Goal: Task Accomplishment & Management: Use online tool/utility

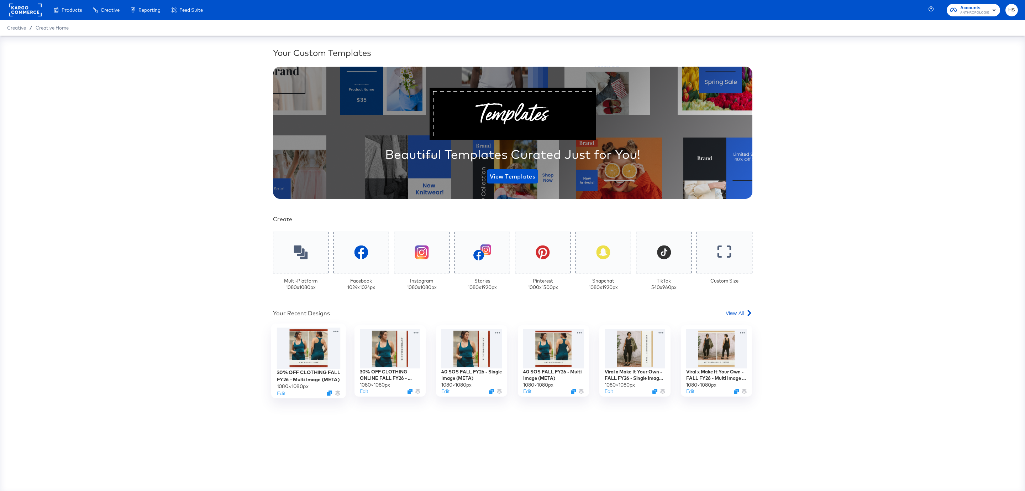
click at [299, 361] on div at bounding box center [309, 347] width 64 height 41
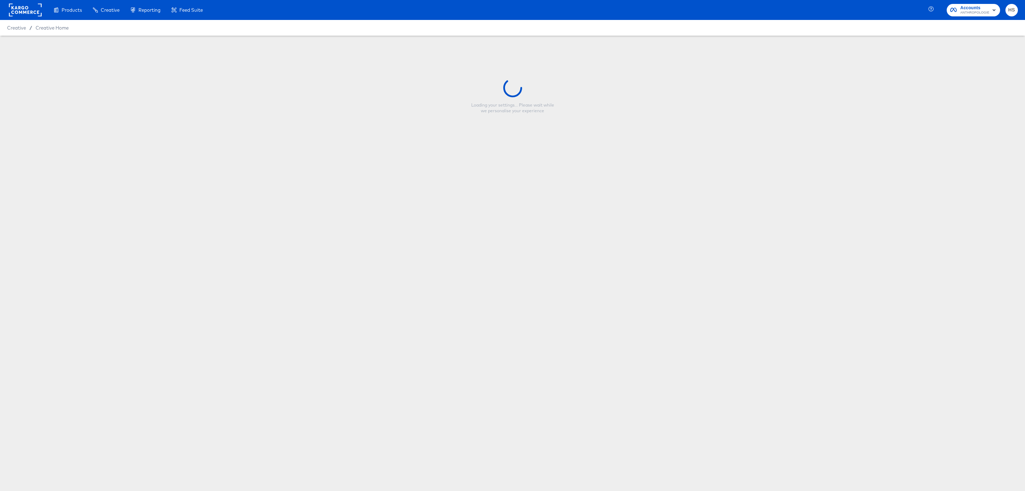
type input "30% OFF CLOTHING FALL FY26 - Multi Image (META)"
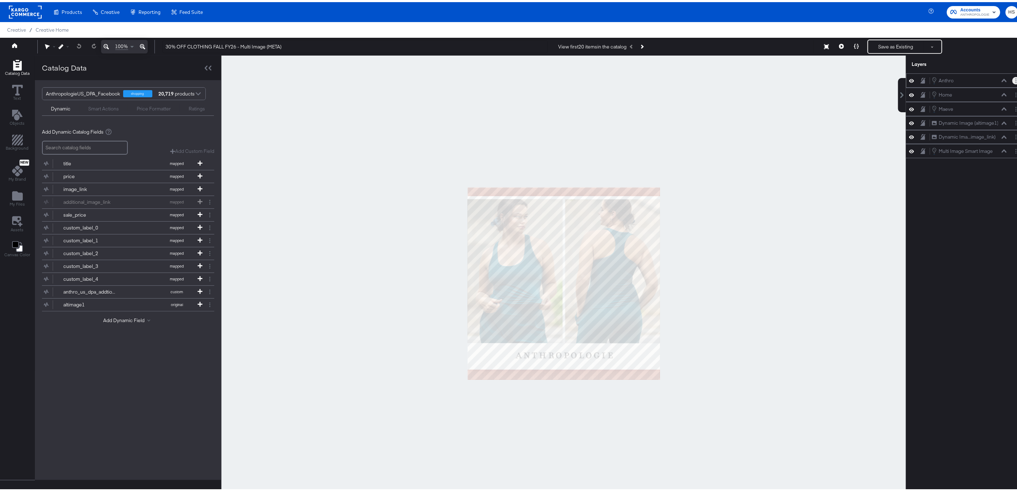
click at [1016, 80] on icon "Layer Options" at bounding box center [1016, 78] width 1 height 5
click at [974, 104] on button "Edit Smart Layer" at bounding box center [970, 102] width 36 height 7
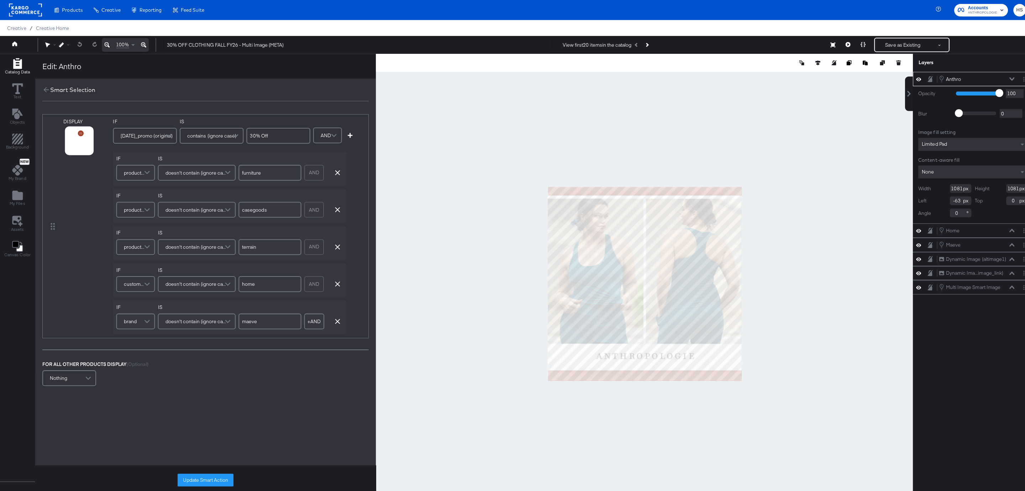
scroll to position [9, 0]
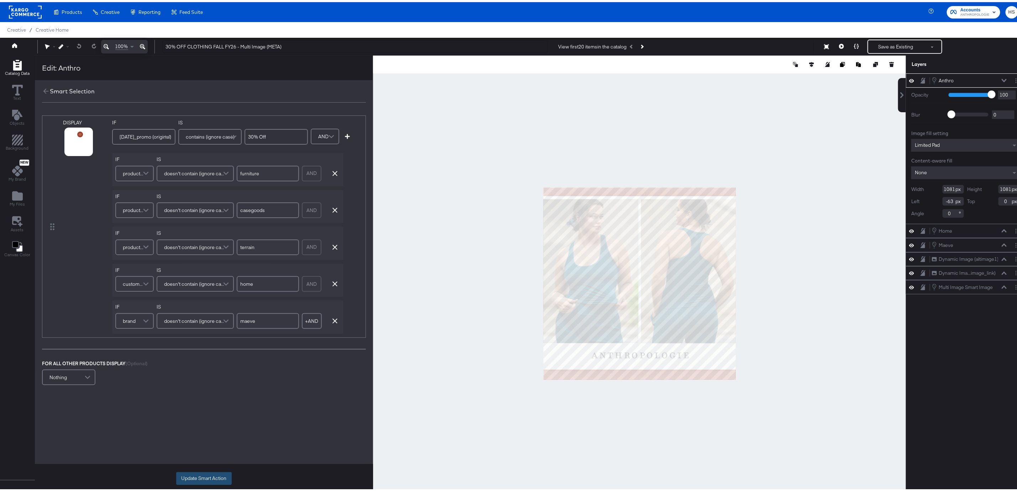
click at [199, 475] on button "Update Smart Action" at bounding box center [204, 476] width 56 height 13
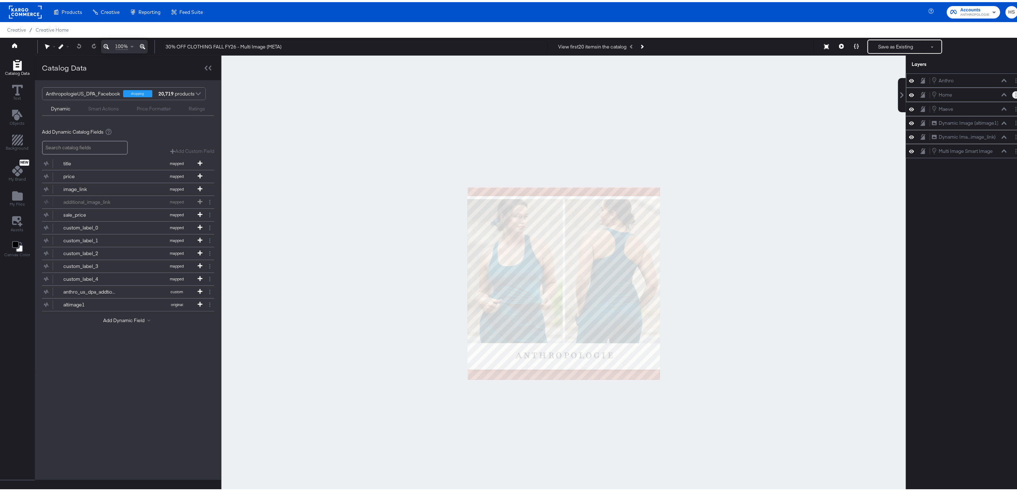
click at [1016, 93] on icon "Layer Options" at bounding box center [1016, 92] width 1 height 5
click at [978, 119] on button "Edit Smart Layer" at bounding box center [970, 116] width 36 height 7
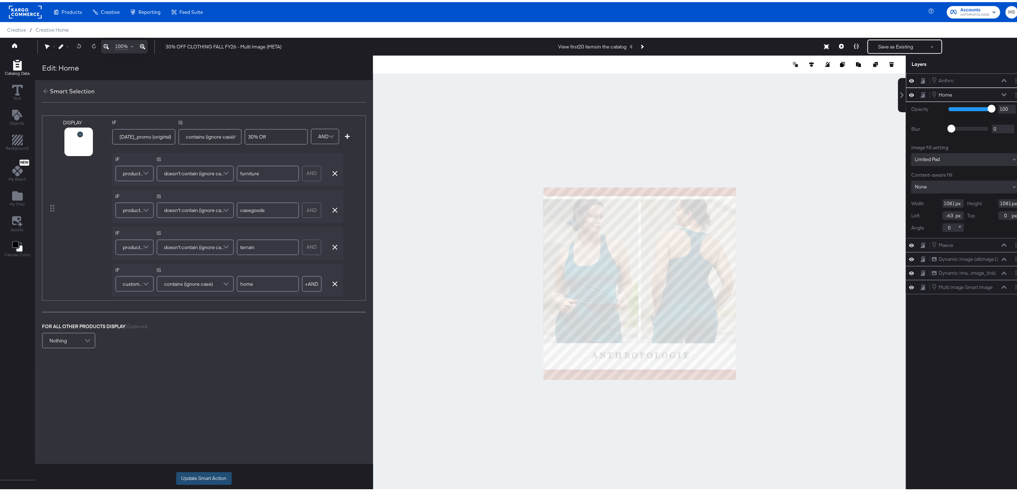
click at [210, 470] on button "Update Smart Action" at bounding box center [204, 476] width 56 height 13
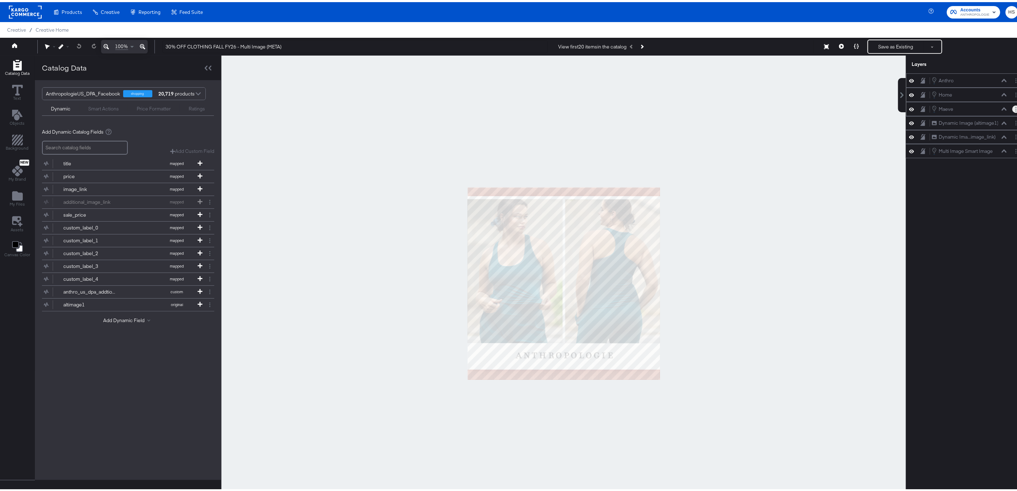
click at [1012, 109] on button "Layer Options" at bounding box center [1015, 106] width 7 height 7
click at [966, 131] on button "Edit Smart Layer" at bounding box center [970, 130] width 36 height 7
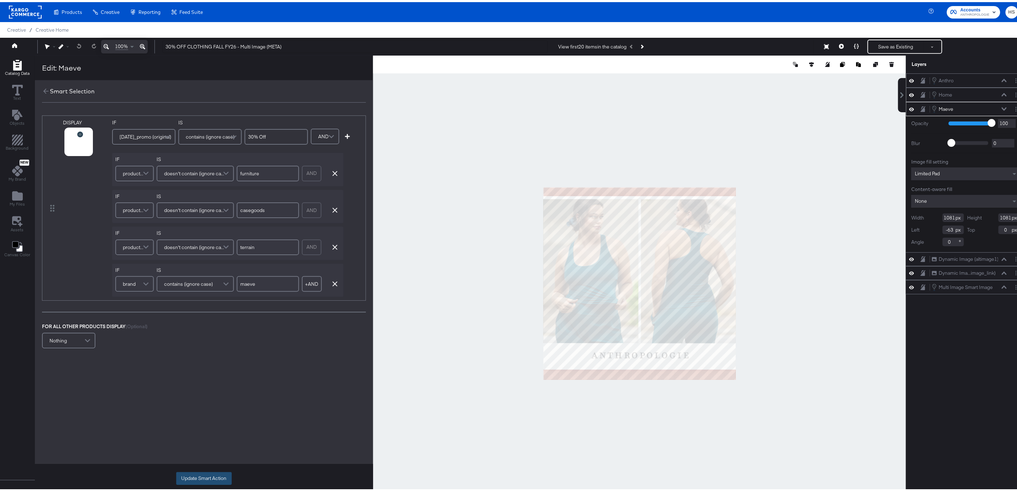
click at [210, 471] on button "Update Smart Action" at bounding box center [204, 476] width 56 height 13
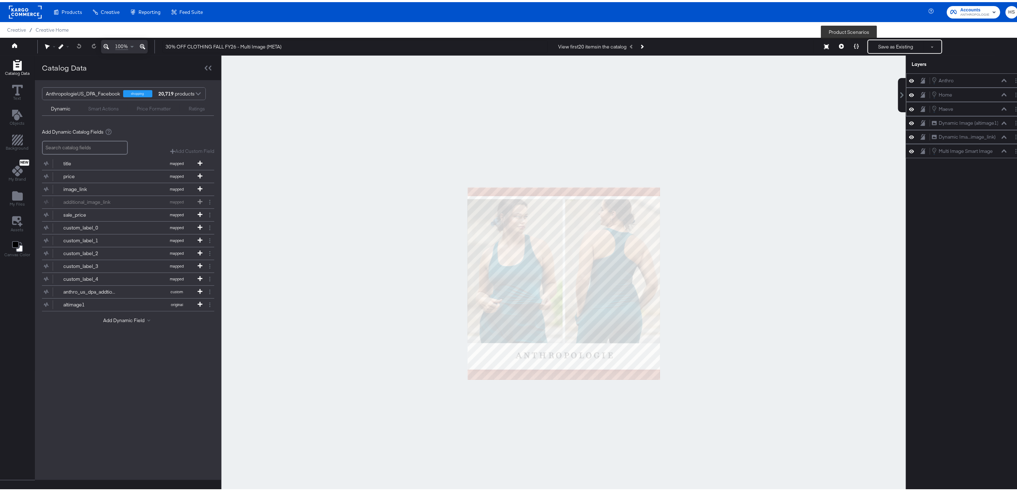
click at [849, 41] on button at bounding box center [856, 44] width 15 height 14
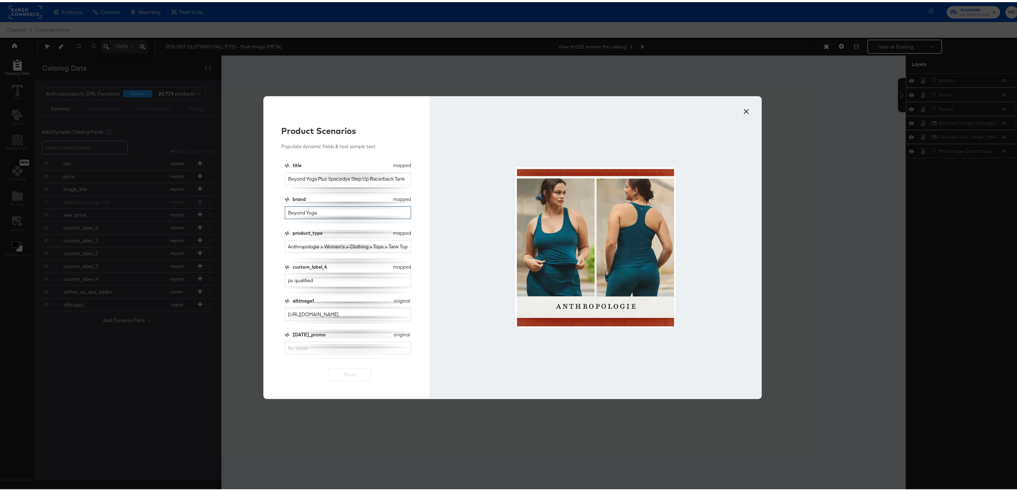
click at [343, 214] on input "Beyond Yoga" at bounding box center [348, 210] width 126 height 13
click at [330, 349] on input "cyber_monday_promo" at bounding box center [348, 345] width 126 height 13
type input "30% off"
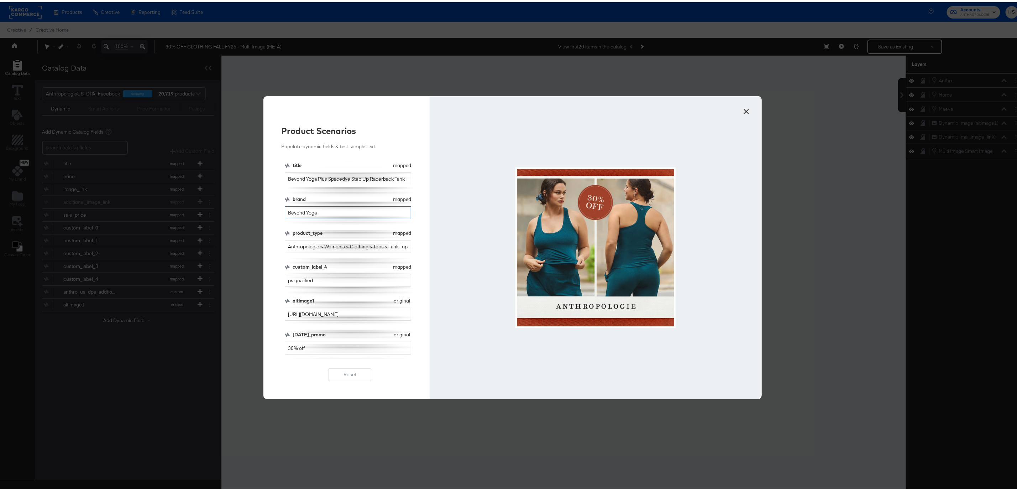
click at [314, 213] on input "Beyond Yoga" at bounding box center [348, 210] width 126 height 13
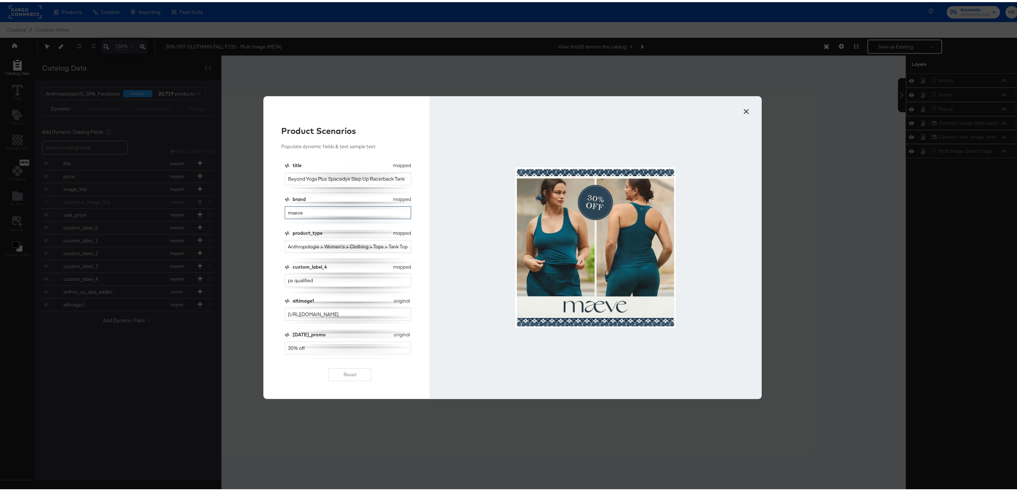
click at [314, 212] on input "maeve" at bounding box center [348, 210] width 126 height 13
type input "\"
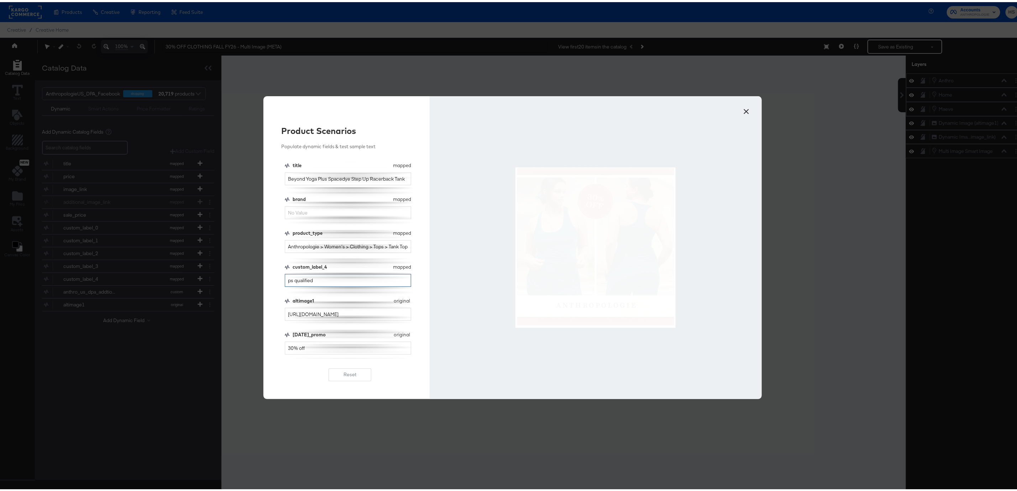
click at [330, 278] on input "ps qualified" at bounding box center [348, 278] width 126 height 13
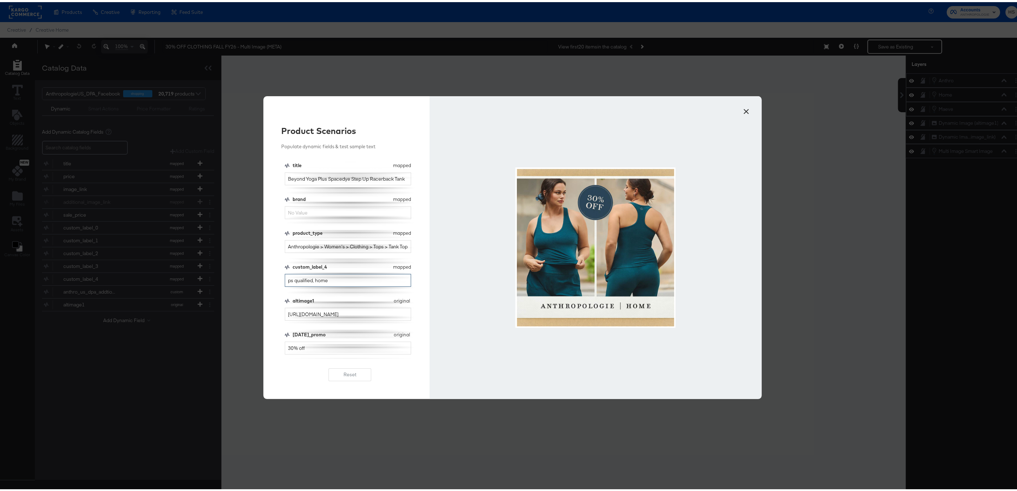
type input "ps qualified, home"
click at [744, 107] on button "×" at bounding box center [746, 107] width 13 height 13
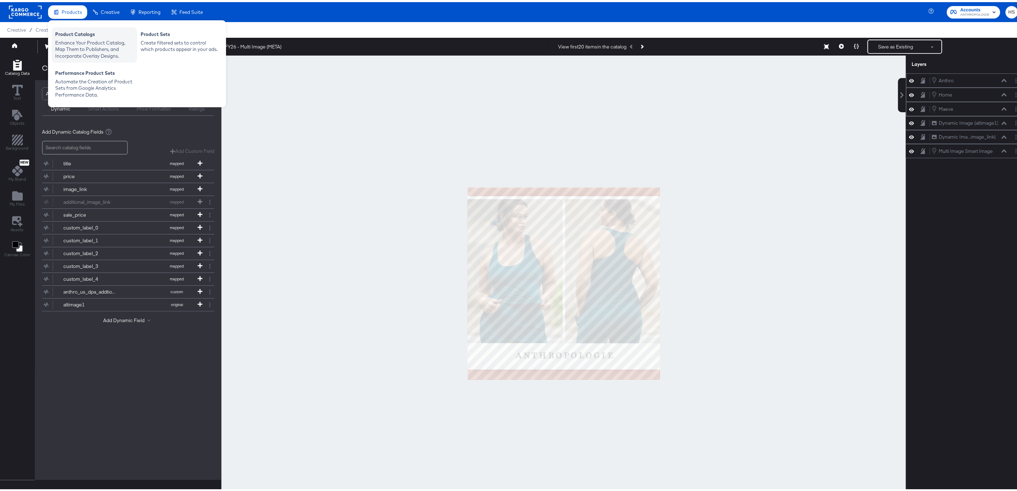
click at [73, 37] on div "Enhance Your Product Catalog, Map Them to Publishers, and Incorporate Overlay D…" at bounding box center [94, 47] width 78 height 20
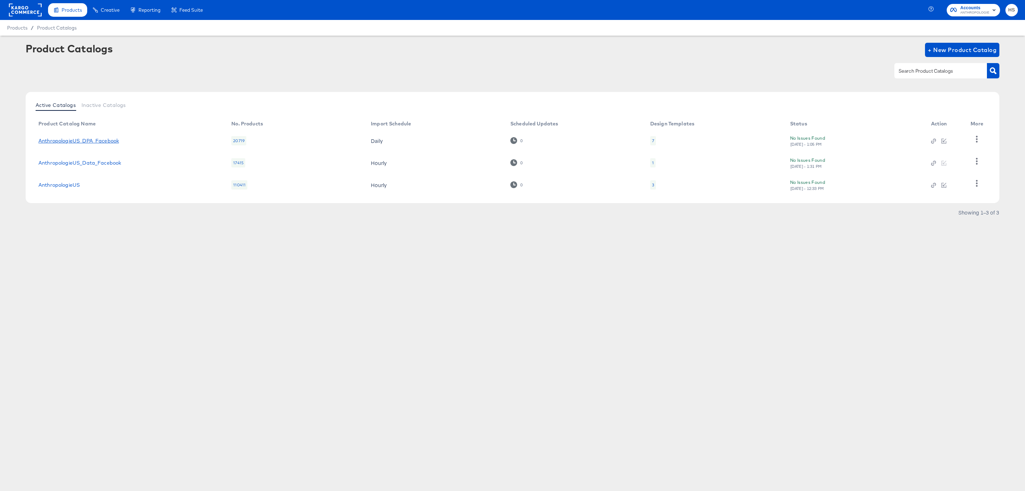
click at [90, 140] on link "AnthropologieUS_DPA_Facebook" at bounding box center [78, 141] width 80 height 6
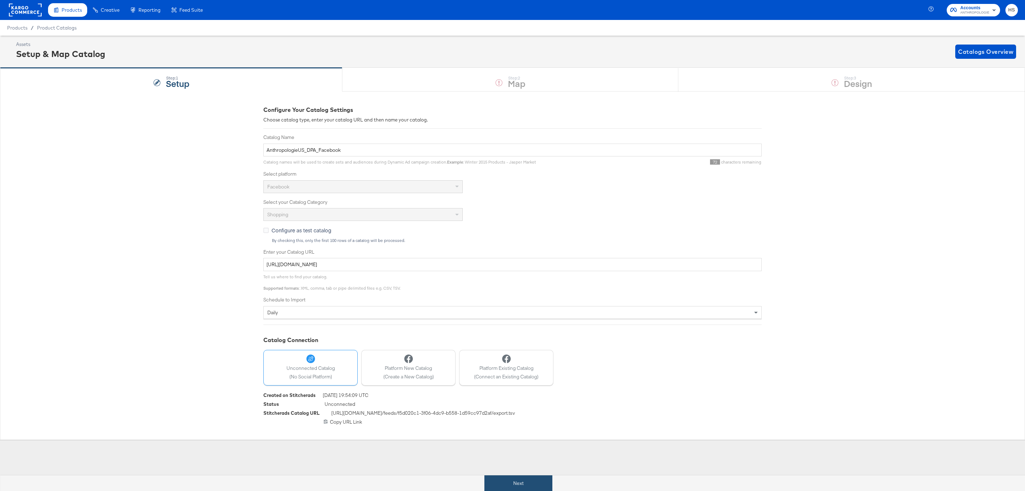
click at [517, 483] on button "Next" at bounding box center [519, 483] width 68 height 16
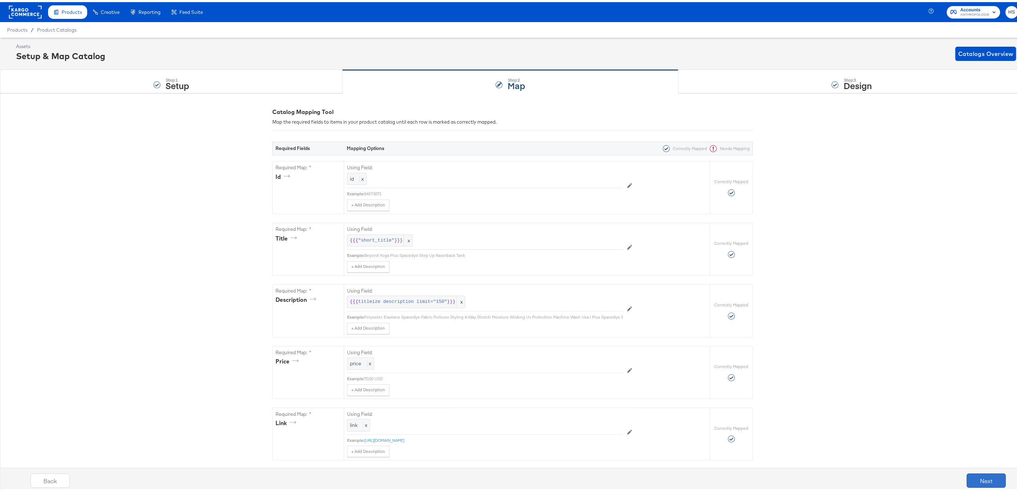
click at [980, 476] on button "Next" at bounding box center [986, 478] width 39 height 14
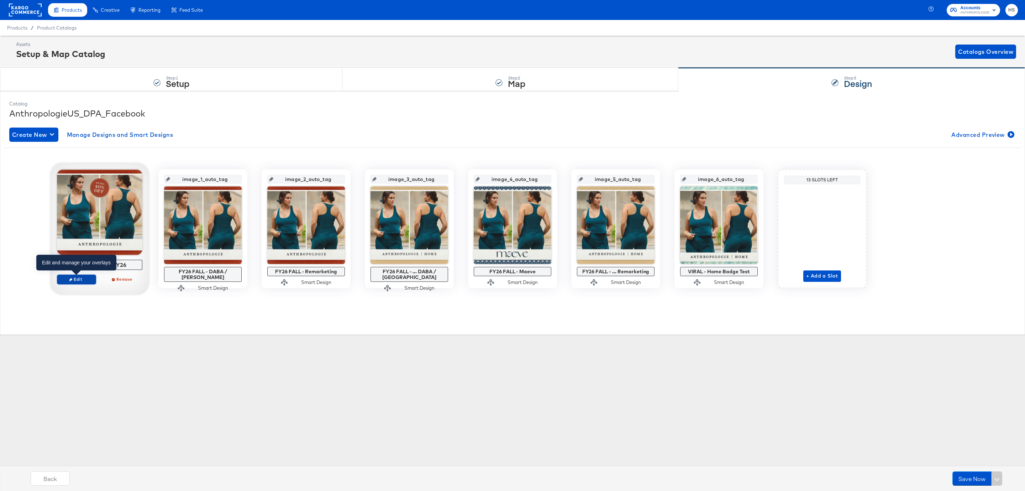
click at [87, 280] on span "Edit" at bounding box center [76, 278] width 33 height 5
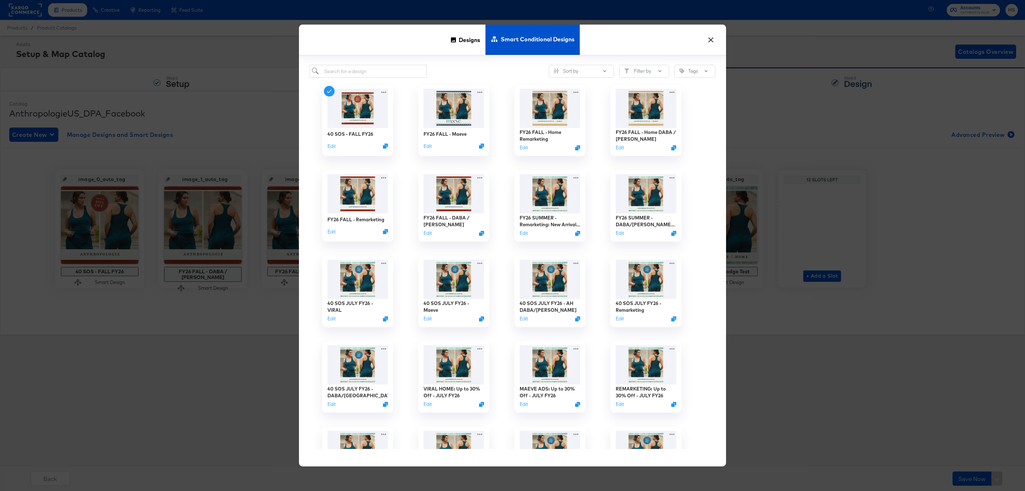
click at [712, 41] on button "×" at bounding box center [711, 38] width 13 height 13
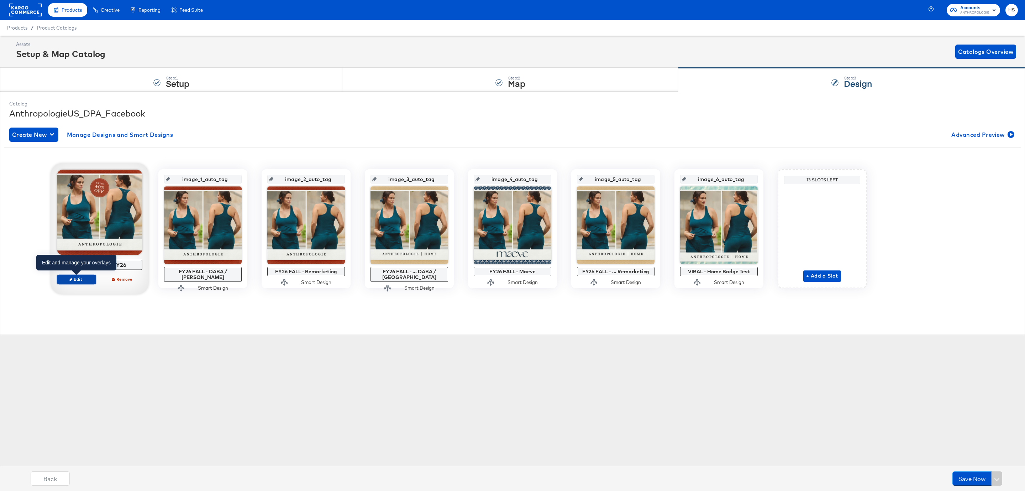
click at [83, 282] on span "Edit" at bounding box center [76, 278] width 33 height 5
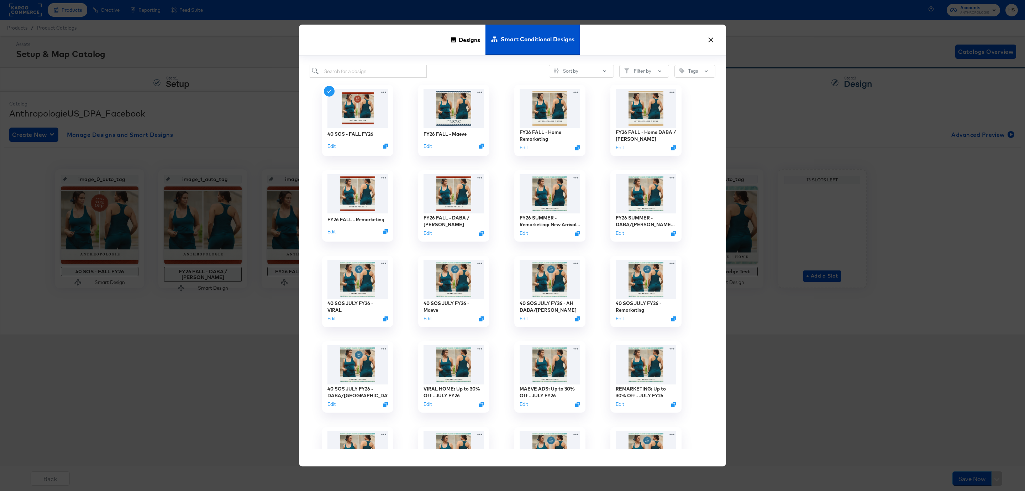
click at [712, 38] on button "×" at bounding box center [711, 38] width 13 height 13
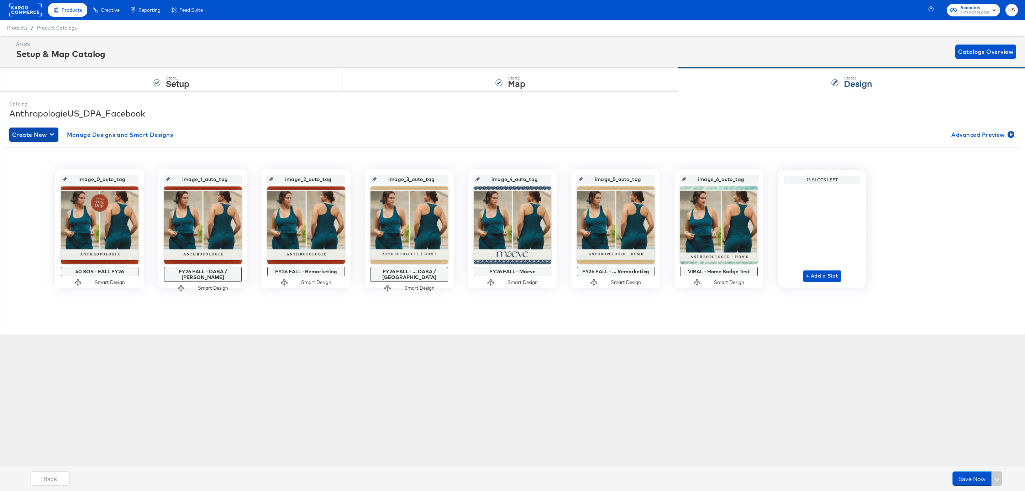
click at [43, 133] on span "Create New" at bounding box center [33, 135] width 43 height 10
click at [49, 162] on div "Create New Smart Design" at bounding box center [48, 164] width 68 height 6
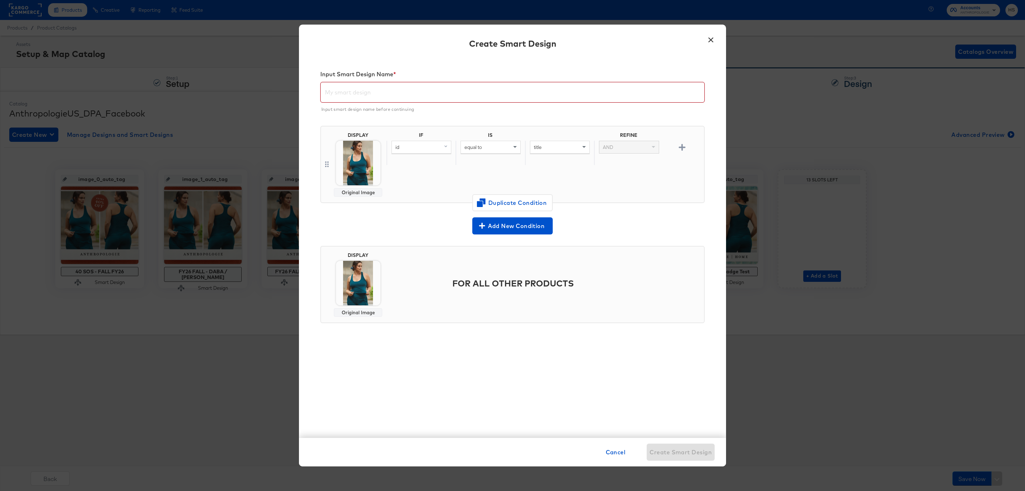
click at [385, 91] on input "text" at bounding box center [513, 89] width 384 height 20
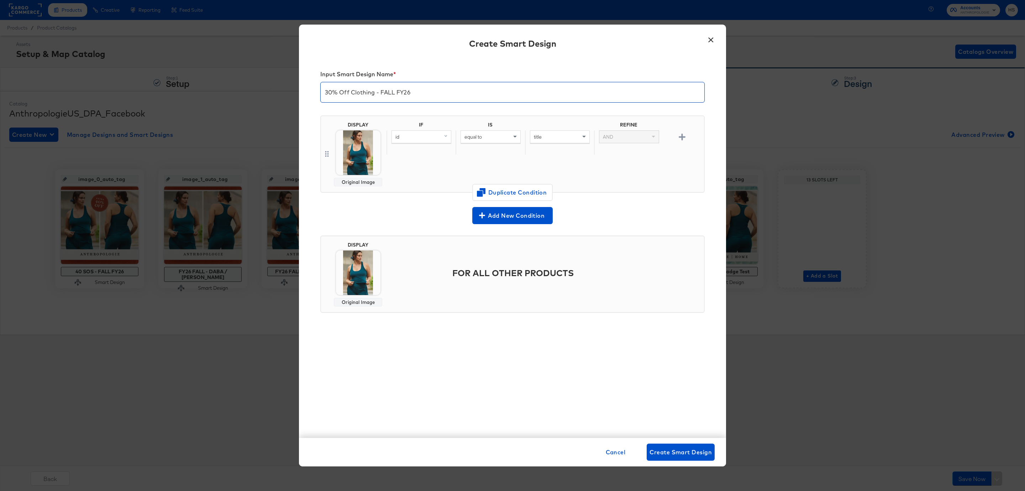
type input "30% Off Clothing - FALL FY26"
click at [370, 148] on img at bounding box center [358, 152] width 44 height 44
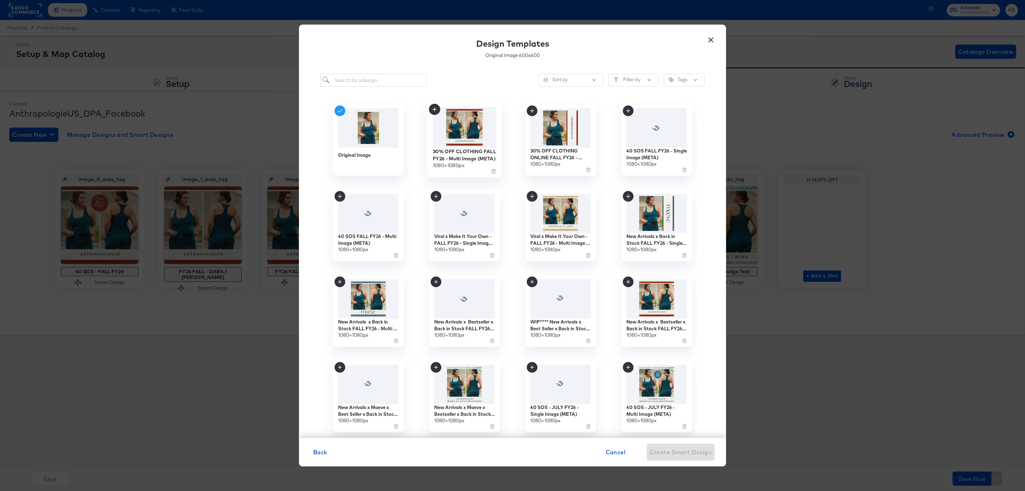
click at [473, 132] on img at bounding box center [465, 127] width 64 height 41
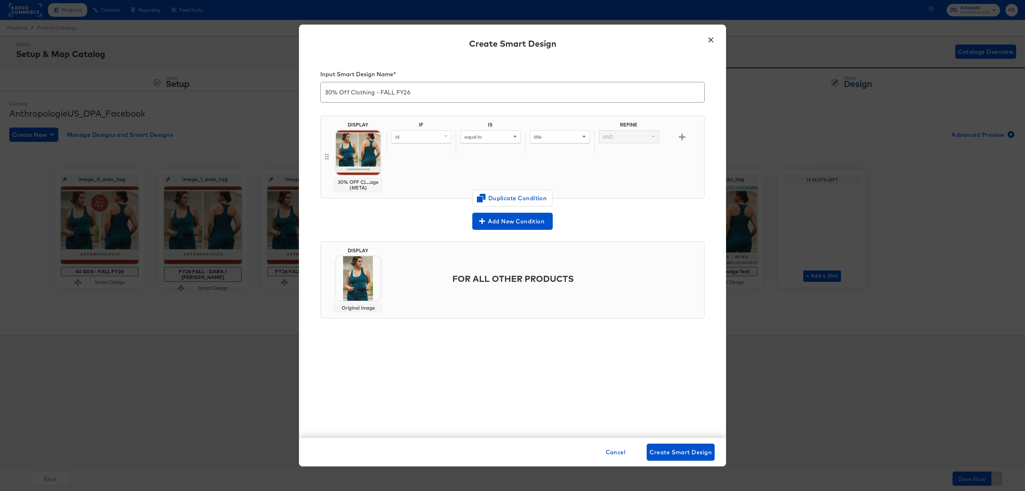
click at [443, 140] on span at bounding box center [446, 137] width 9 height 12
type input "ad"
click at [435, 186] on div "additional_image_link" at bounding box center [421, 186] width 54 height 7
click at [489, 138] on div "equal to" at bounding box center [490, 137] width 59 height 12
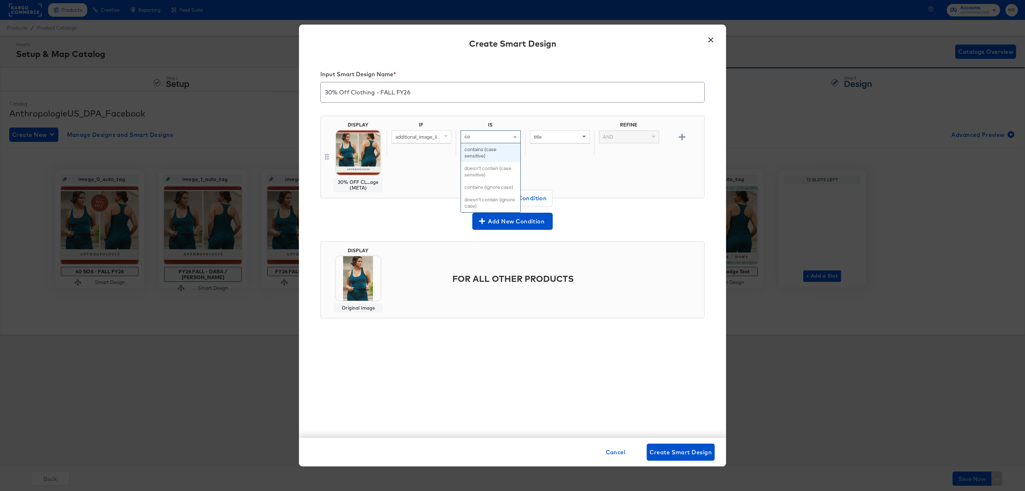
type input "con"
click at [570, 137] on input "text" at bounding box center [560, 136] width 60 height 13
type input "http"
click at [556, 138] on input "http" at bounding box center [560, 136] width 60 height 13
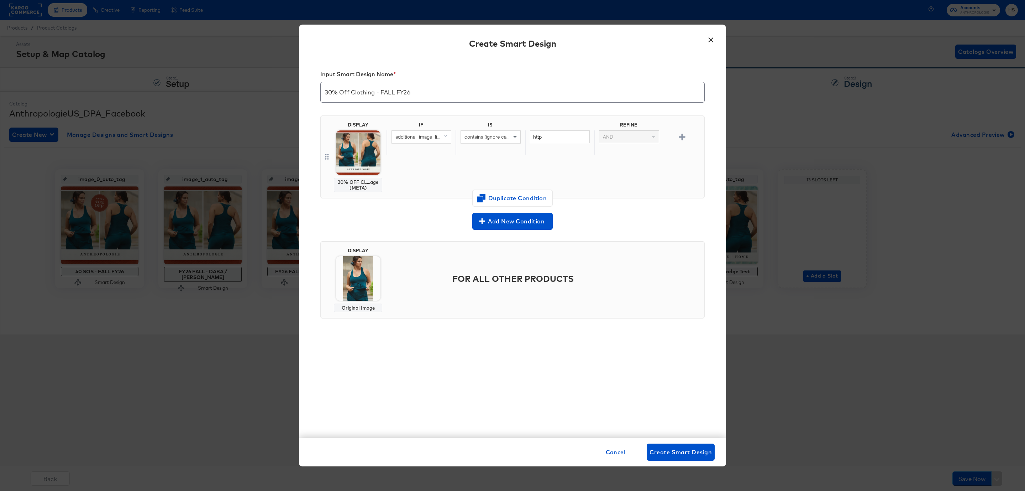
click at [379, 269] on img at bounding box center [358, 278] width 44 height 44
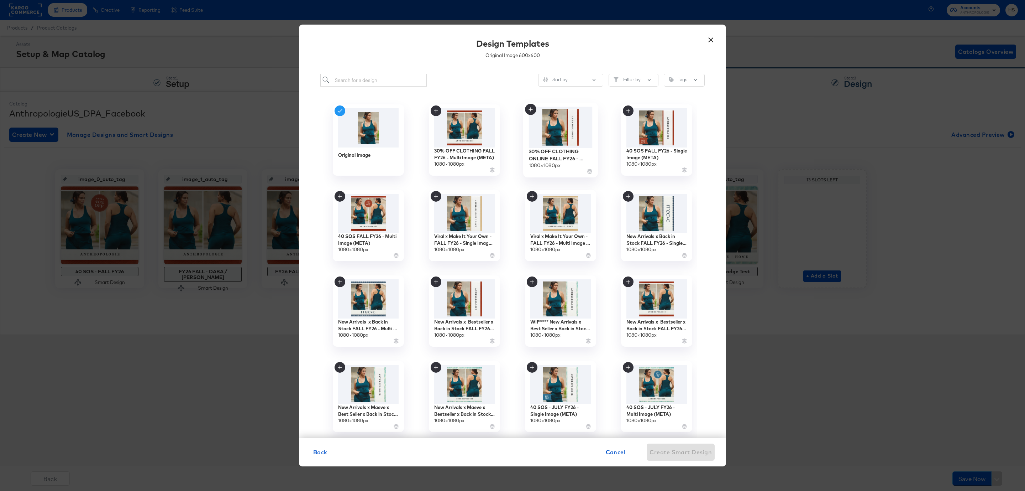
click at [567, 123] on img at bounding box center [561, 127] width 64 height 41
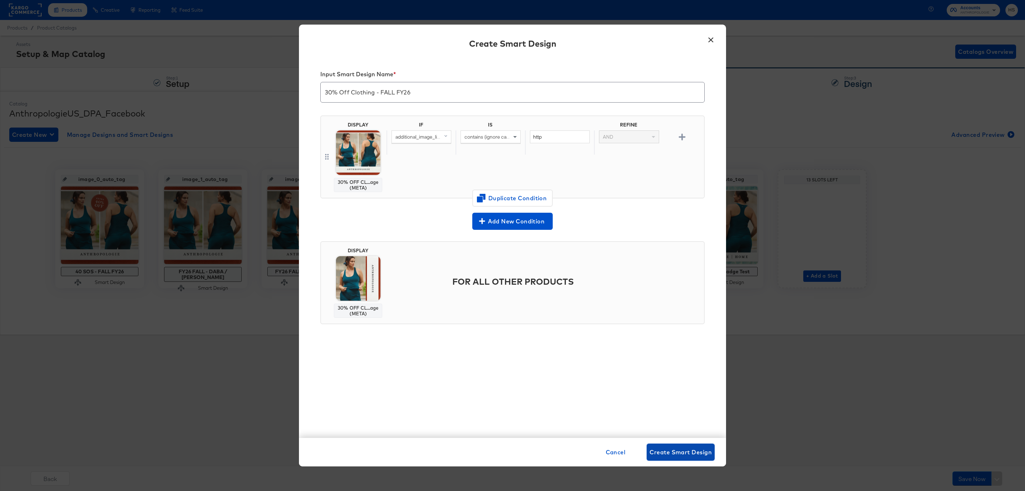
click at [674, 449] on span "Create Smart Design" at bounding box center [681, 452] width 62 height 10
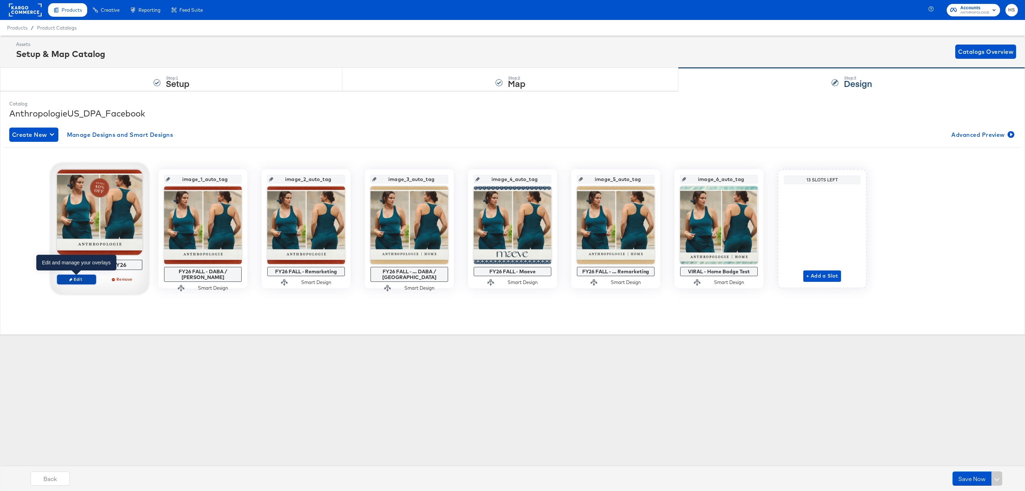
click at [72, 280] on icon "button" at bounding box center [70, 279] width 3 height 3
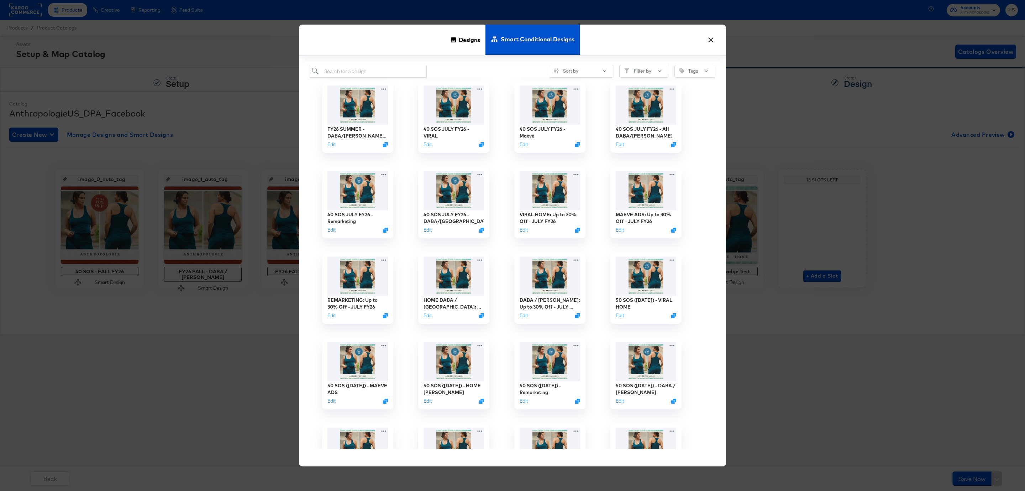
scroll to position [0, 0]
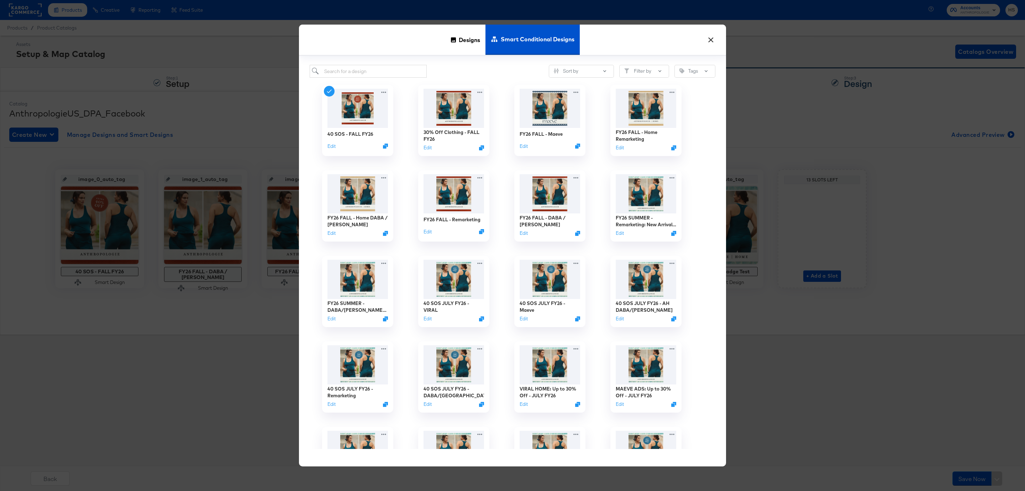
click at [714, 40] on button "×" at bounding box center [711, 38] width 13 height 13
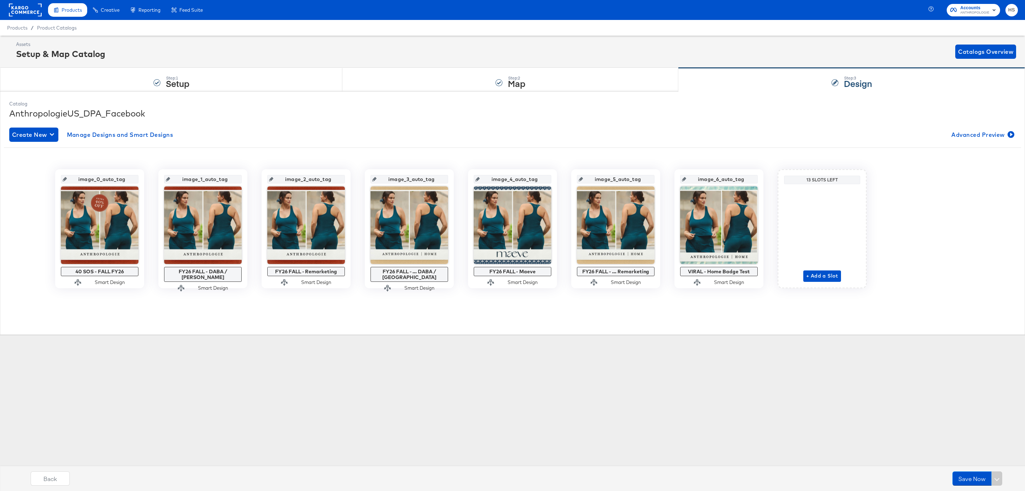
click at [101, 180] on input "image_0_auto_tag" at bounding box center [102, 176] width 70 height 19
click at [185, 179] on input "image_1_auto_tag" at bounding box center [205, 176] width 70 height 19
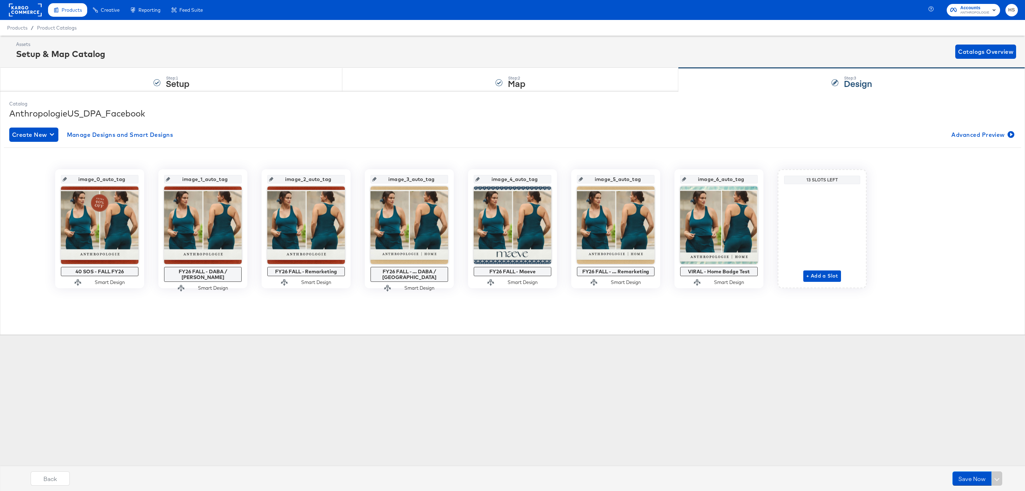
click at [185, 179] on input "image_1_auto_tag" at bounding box center [205, 176] width 70 height 19
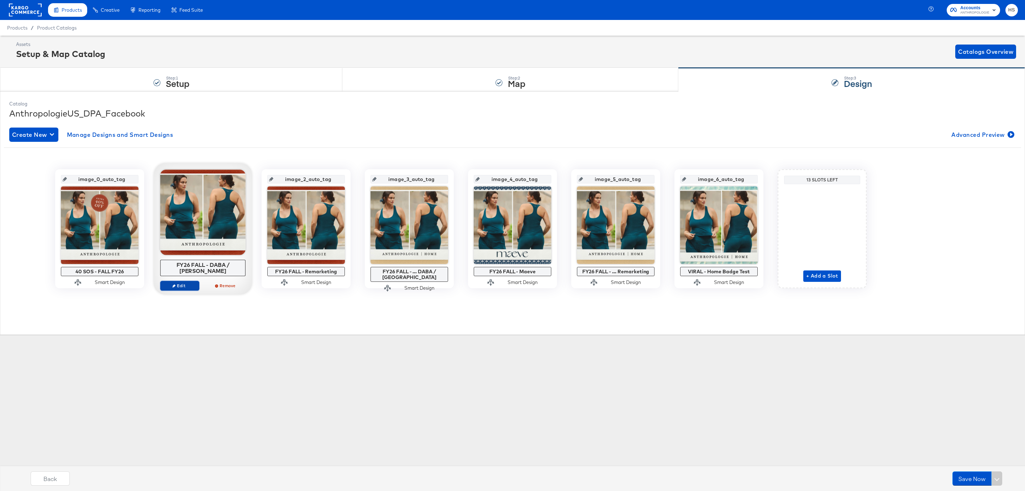
click at [184, 283] on span "Edit" at bounding box center [179, 285] width 33 height 5
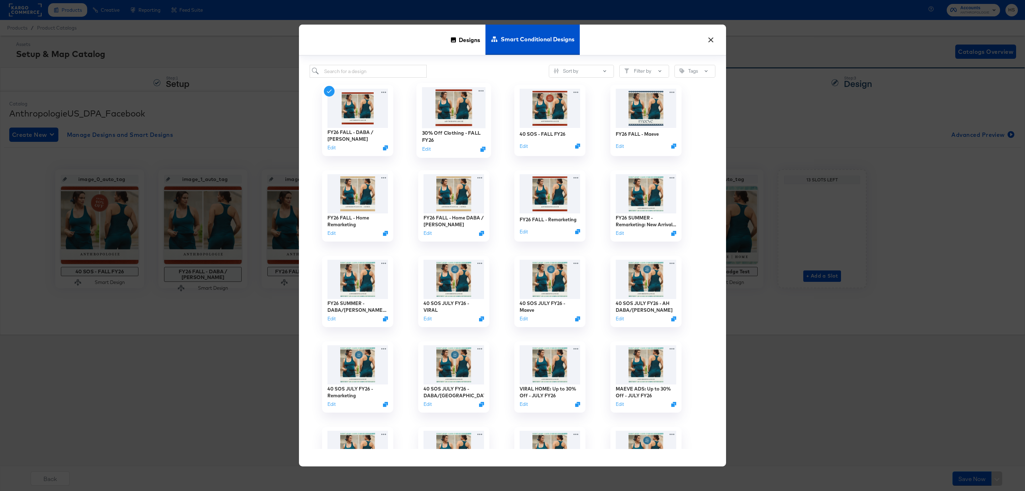
click at [467, 109] on img at bounding box center [454, 107] width 64 height 41
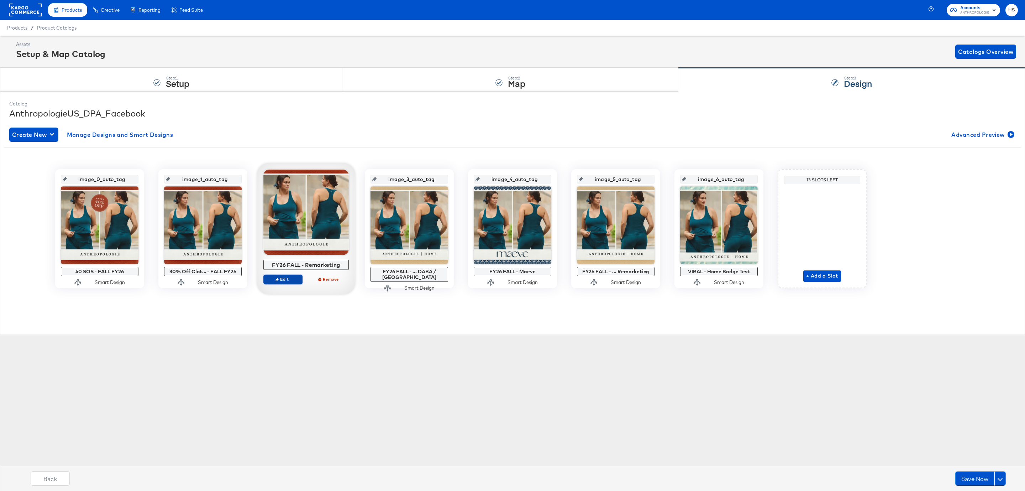
click at [294, 279] on span "Edit" at bounding box center [283, 278] width 33 height 5
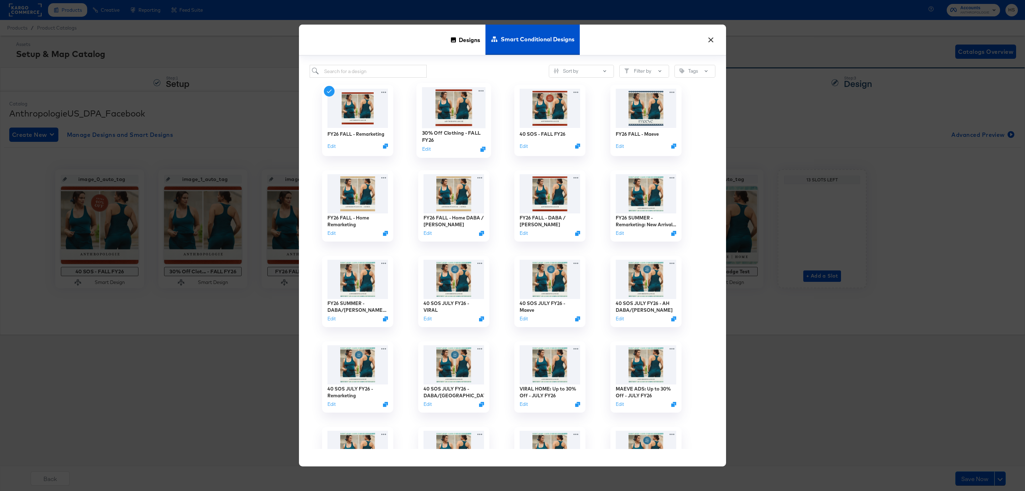
click at [423, 93] on img at bounding box center [454, 107] width 64 height 41
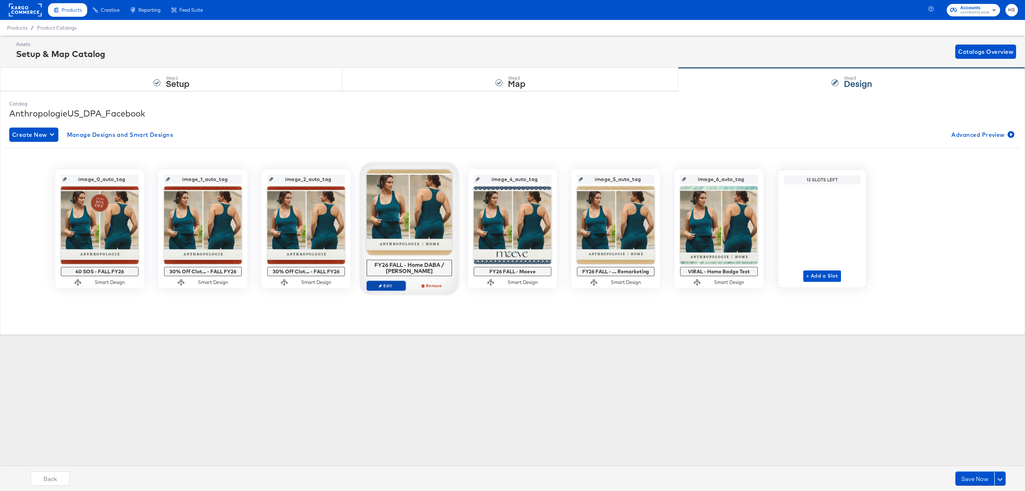
click at [395, 287] on span "Edit" at bounding box center [386, 285] width 33 height 5
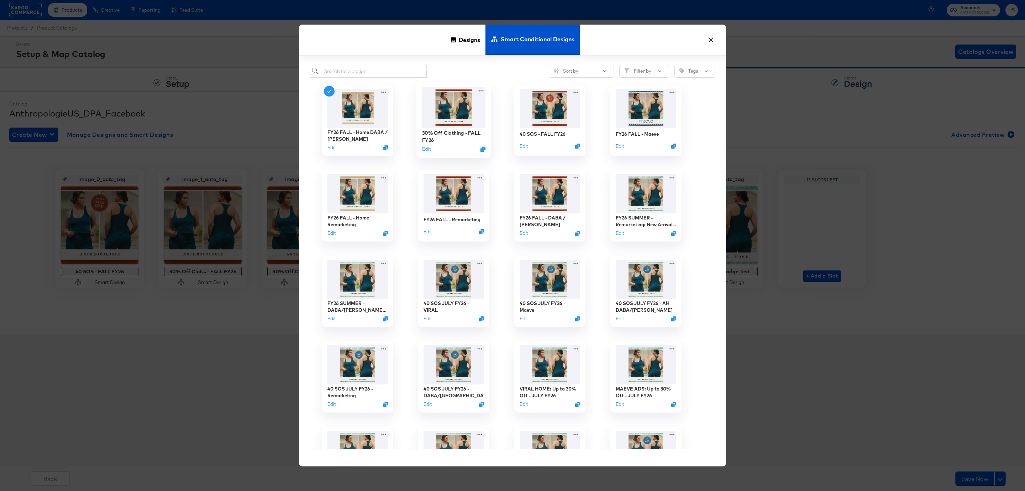
click at [466, 112] on img at bounding box center [454, 107] width 64 height 41
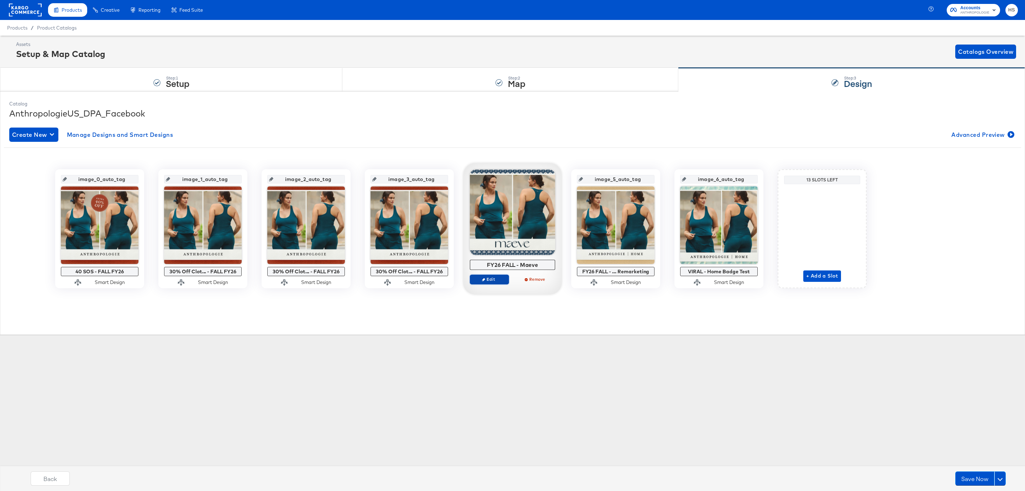
click at [492, 280] on span "Edit" at bounding box center [489, 278] width 33 height 5
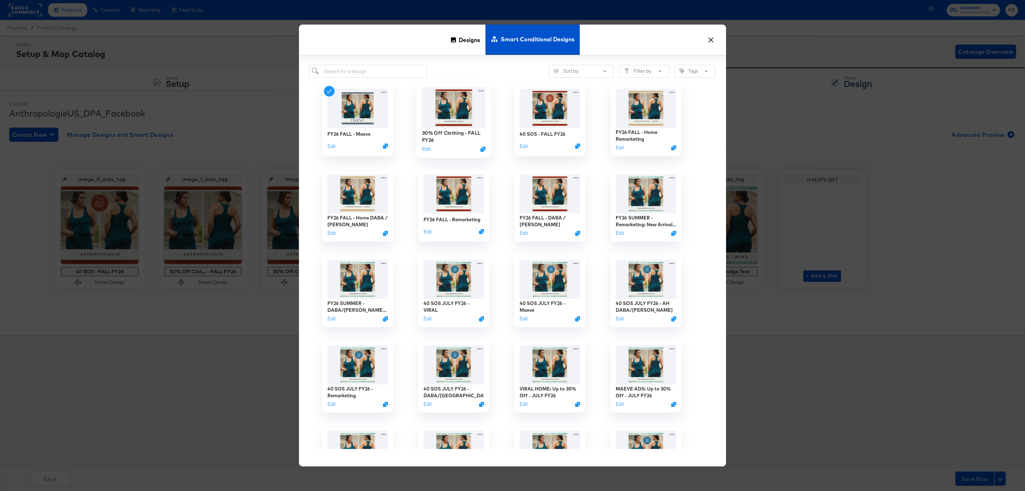
click at [456, 109] on img at bounding box center [454, 107] width 64 height 41
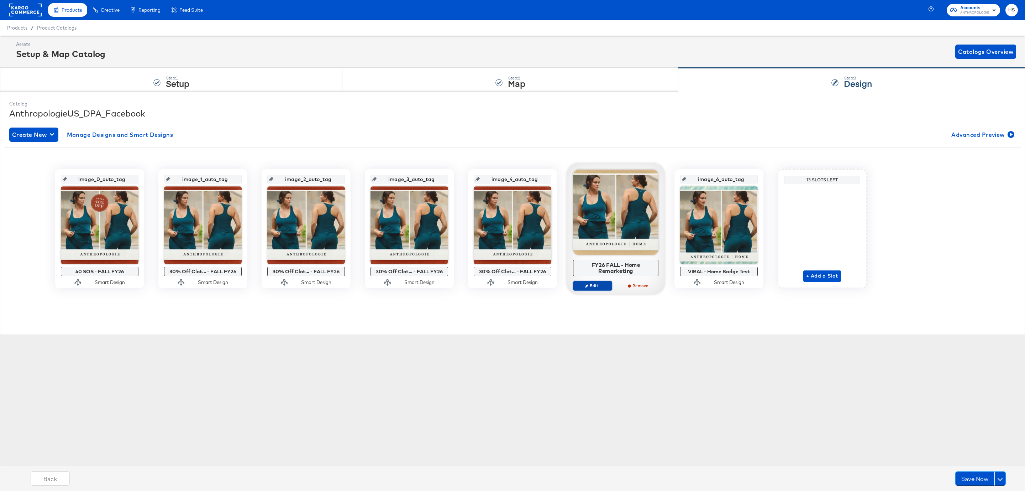
click at [593, 287] on span "Edit" at bounding box center [592, 285] width 33 height 5
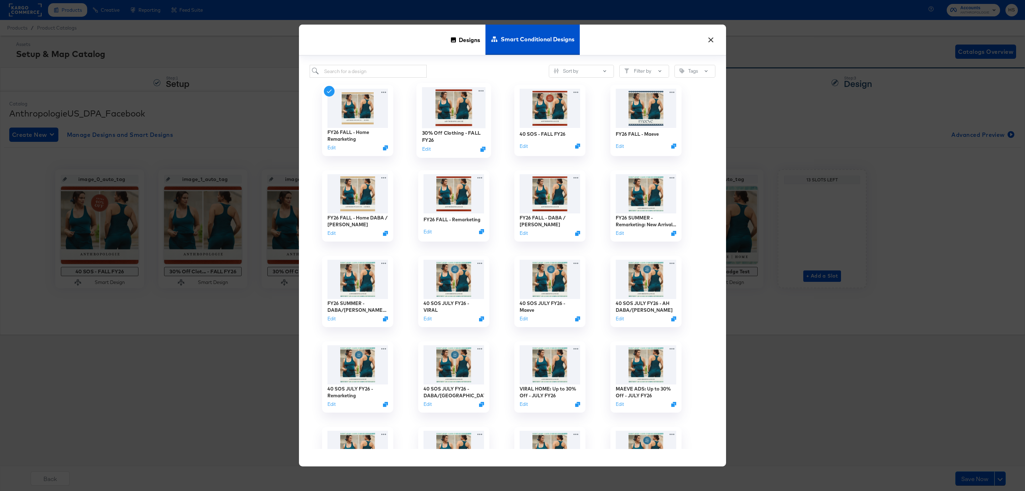
click at [453, 96] on img at bounding box center [454, 107] width 64 height 41
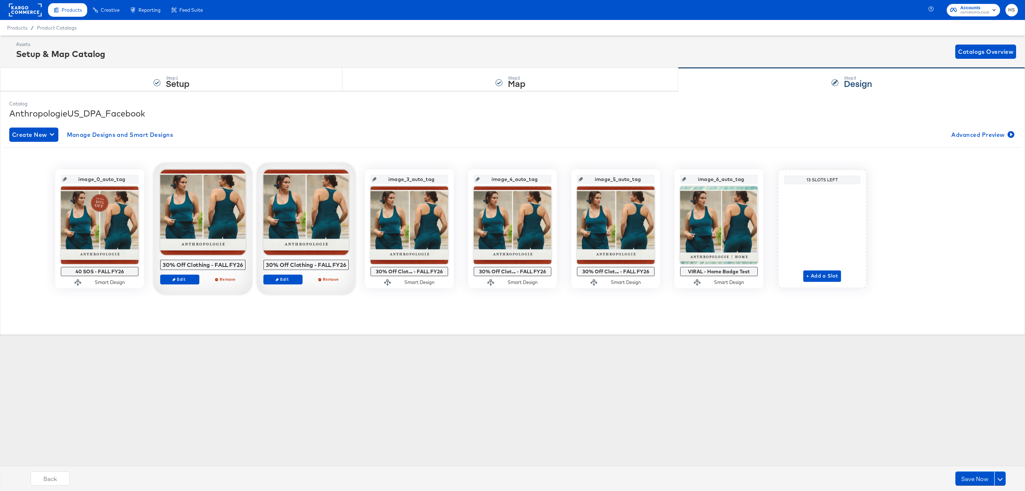
click at [352, 384] on div "Products Products Product Catalogs Enhance Your Product Catalog, Map Them to Pu…" at bounding box center [512, 245] width 1025 height 491
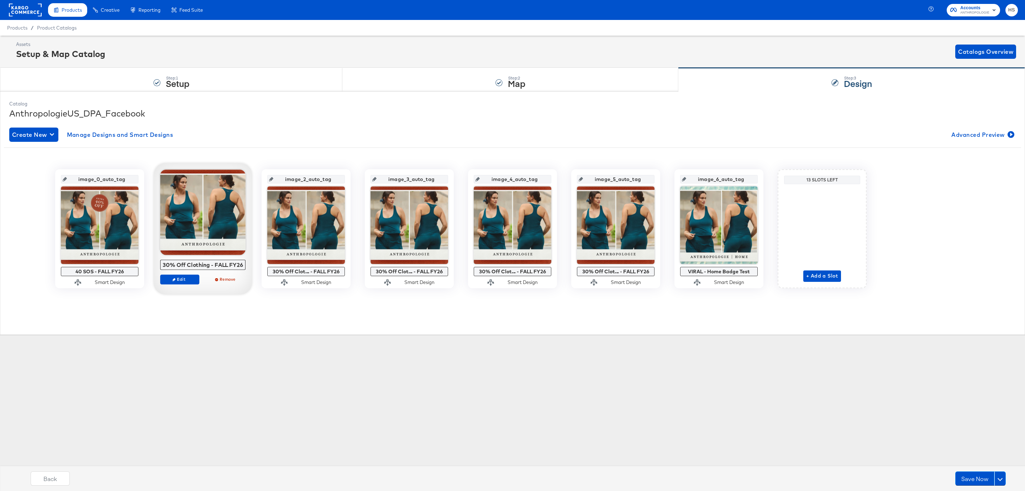
click at [324, 367] on div "Products Products Product Catalogs Enhance Your Product Catalog, Map Them to Pu…" at bounding box center [512, 245] width 1025 height 491
click at [1001, 483] on button at bounding box center [1000, 478] width 11 height 14
click at [985, 462] on div "Schedule Save" at bounding box center [983, 464] width 32 height 7
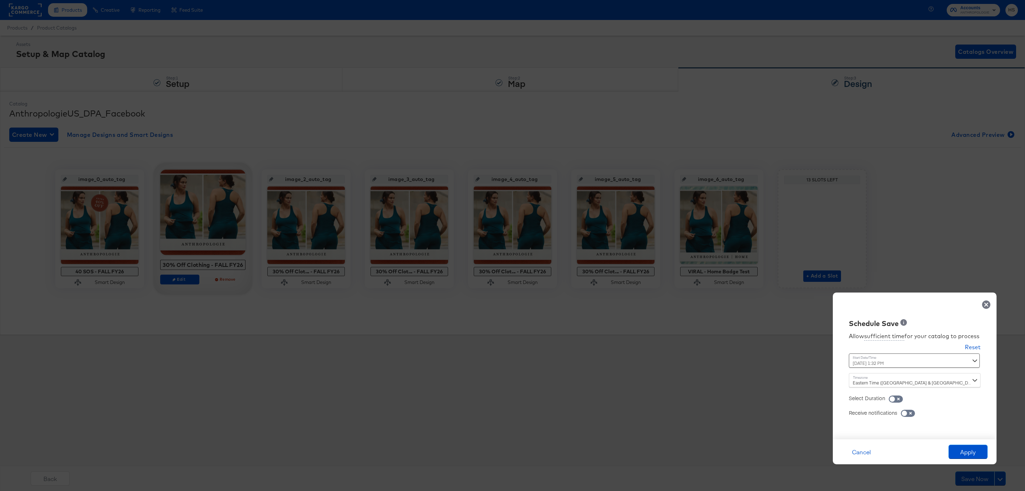
click at [889, 368] on div "Time : August 15th 2025 1:32 PM ‹ August 2025 › Su Mo Tu We Th Fr Sa 27 28 29 3…" at bounding box center [897, 363] width 96 height 20
click at [888, 364] on div "August 15th 2025 1:32 PM ‹ August 2025 › Su Mo Tu We Th Fr Sa 27 28 29 30 31 1 …" at bounding box center [897, 360] width 96 height 14
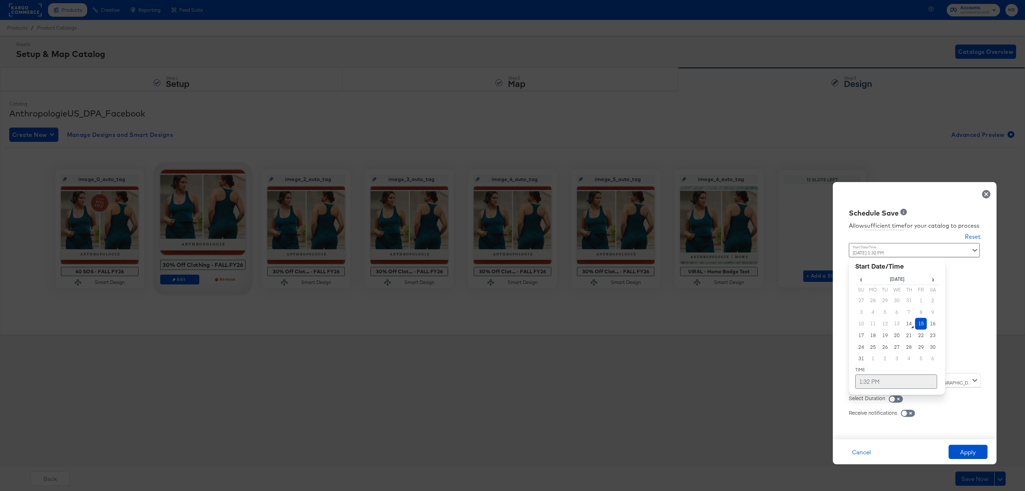
click at [875, 383] on td "1:32 PM" at bounding box center [896, 381] width 82 height 14
click at [883, 309] on span "▲" at bounding box center [882, 306] width 14 height 14
click at [884, 331] on span "▼" at bounding box center [882, 328] width 14 height 14
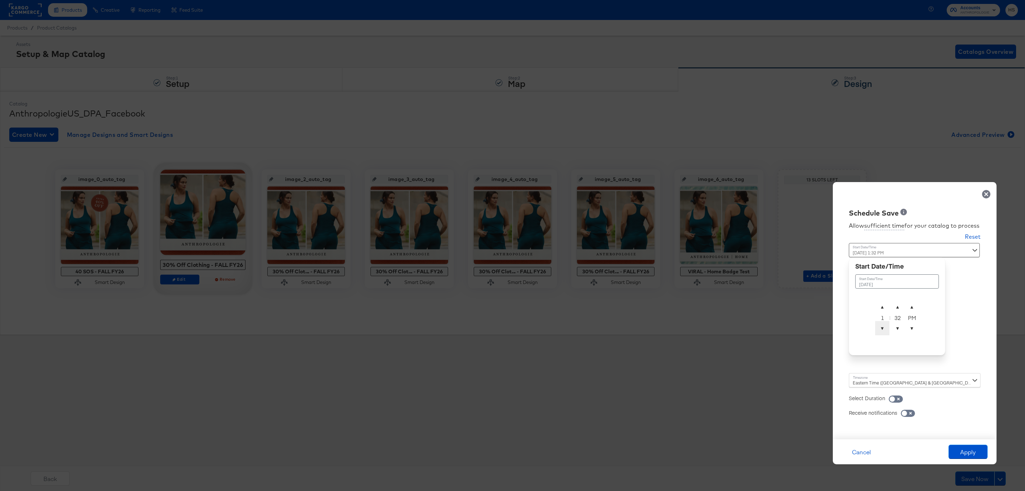
click at [884, 331] on span "▼" at bounding box center [882, 328] width 14 height 14
click at [902, 329] on span "▼" at bounding box center [898, 328] width 14 height 14
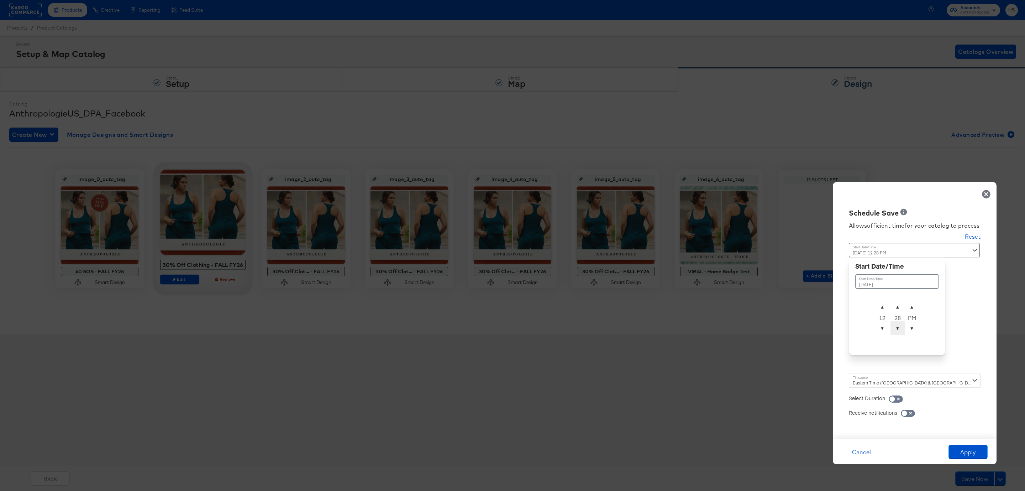
click at [902, 329] on span "▼" at bounding box center [898, 328] width 14 height 14
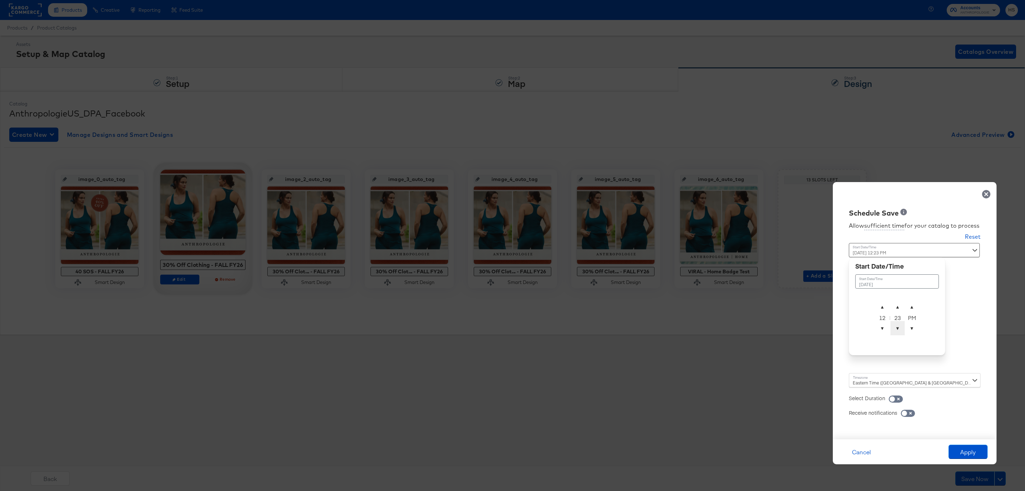
click at [902, 329] on span "▼" at bounding box center [898, 328] width 14 height 14
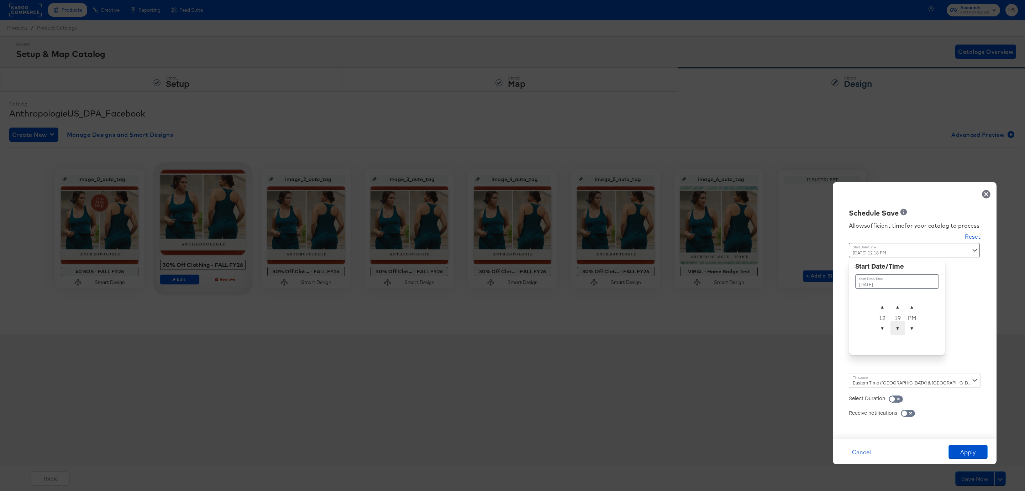
click at [902, 329] on span "▼" at bounding box center [898, 328] width 14 height 14
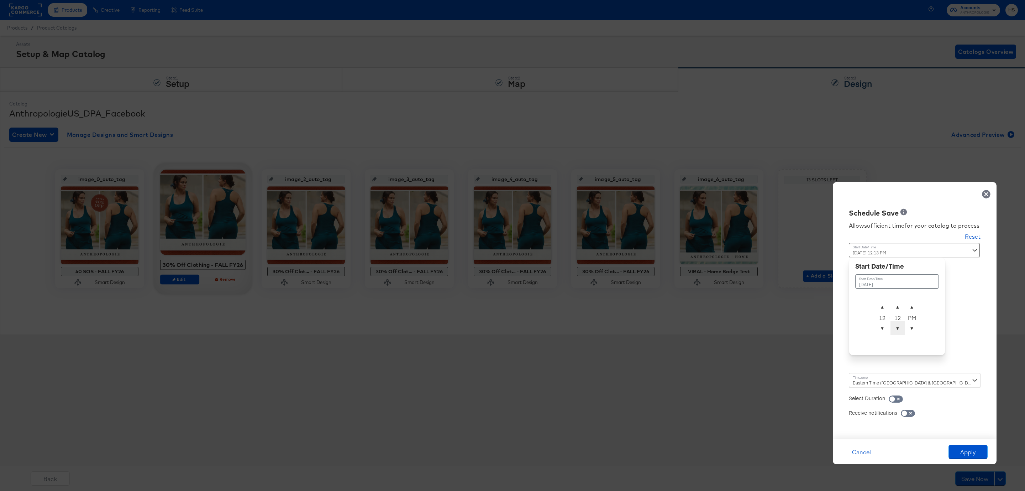
click at [902, 329] on span "▼" at bounding box center [898, 328] width 14 height 14
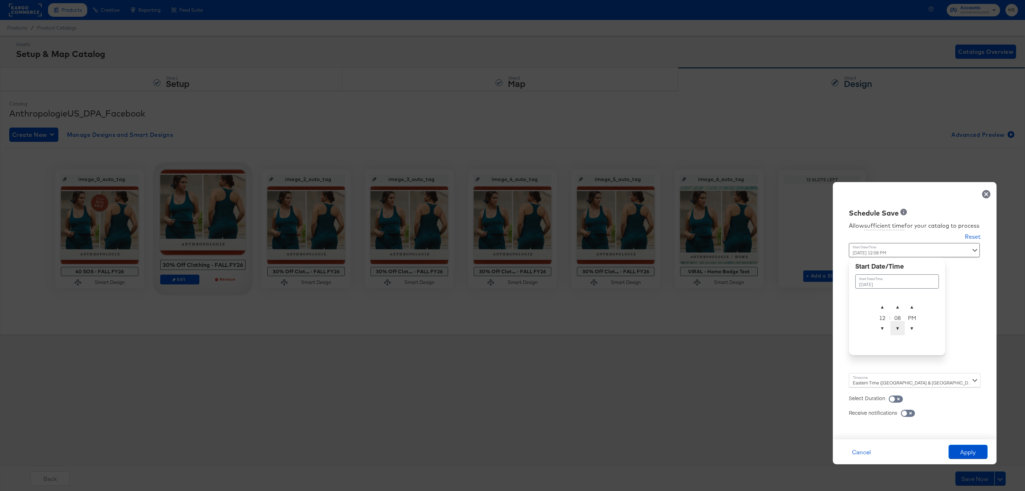
click at [902, 329] on span "▼" at bounding box center [898, 328] width 14 height 14
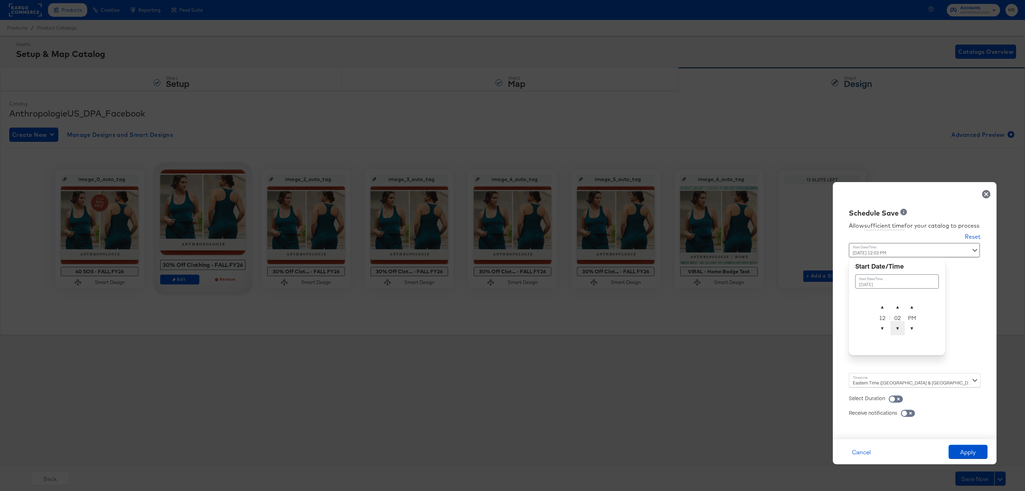
click at [902, 329] on span "▼" at bounding box center [898, 328] width 14 height 14
type input "August 15th 2025 12:01 AM"
click at [916, 306] on span "▲" at bounding box center [912, 306] width 14 height 14
click at [974, 305] on div "Schedule Save Allow sufficient time for your catalog to process Reset Time : Au…" at bounding box center [915, 310] width 164 height 257
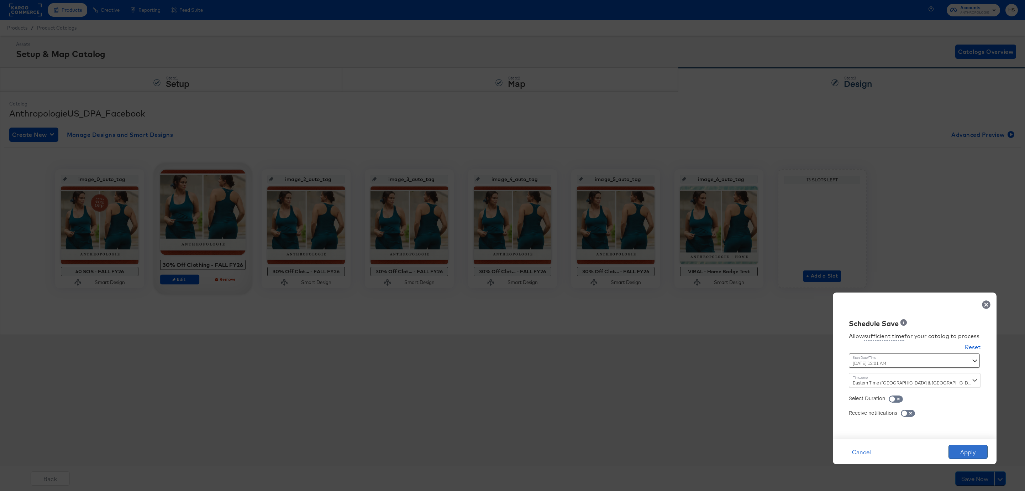
click at [975, 454] on button "Apply" at bounding box center [968, 451] width 39 height 14
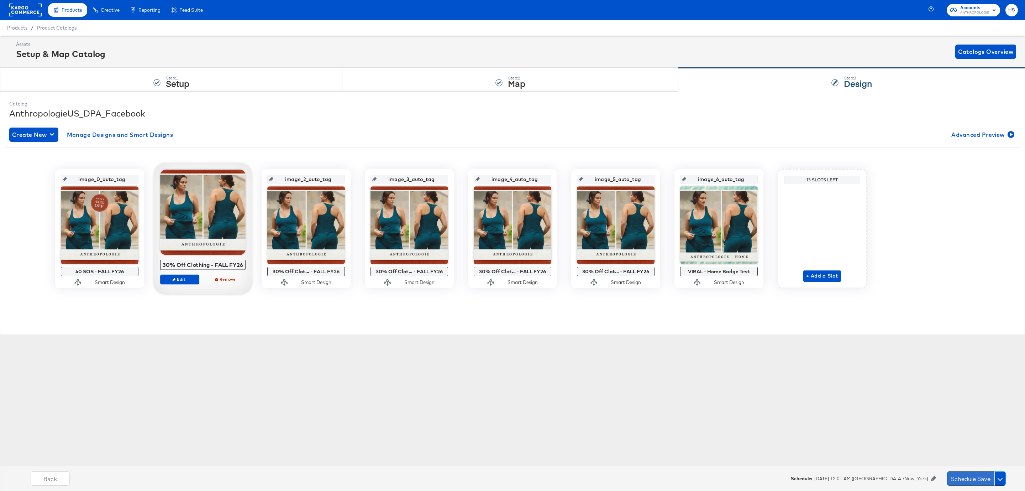
click at [973, 480] on button "Schedule Save" at bounding box center [970, 478] width 47 height 14
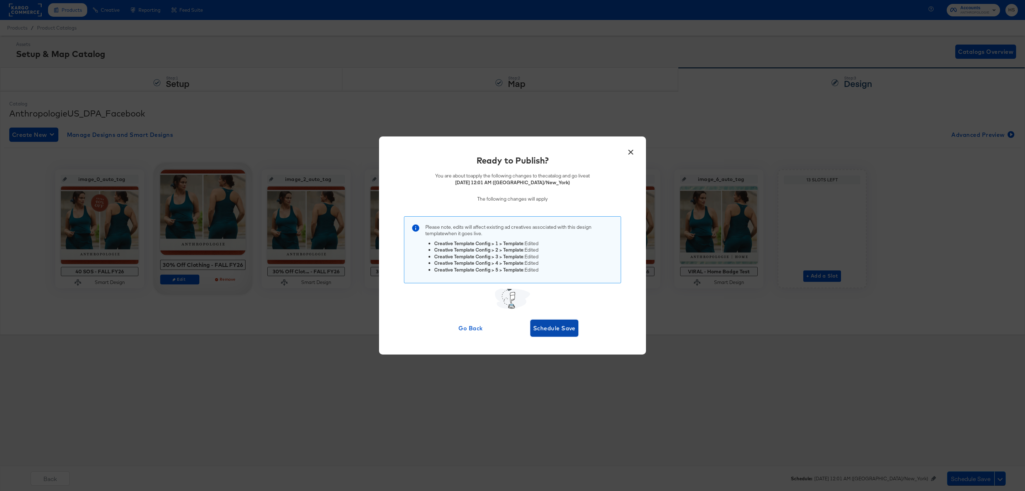
click at [540, 325] on span "Schedule Save" at bounding box center [554, 328] width 42 height 10
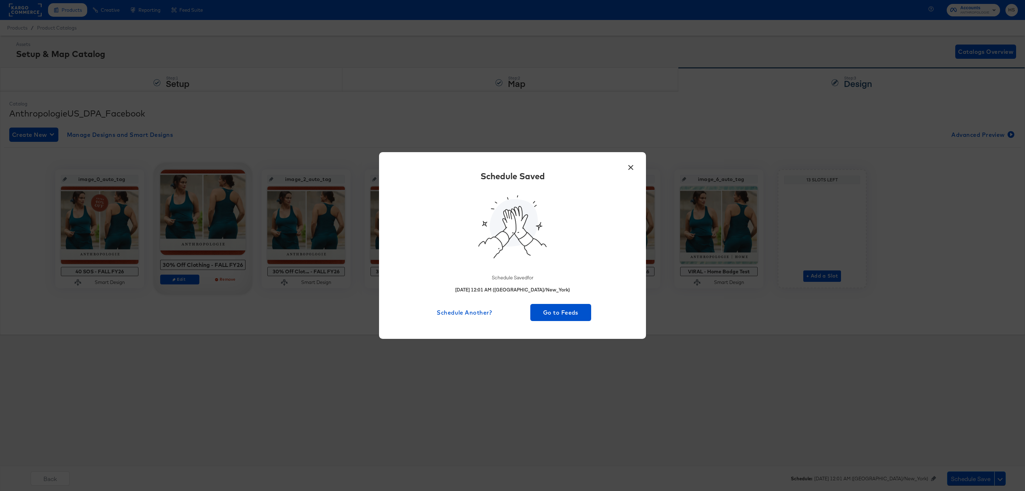
click at [628, 166] on button "×" at bounding box center [630, 165] width 13 height 13
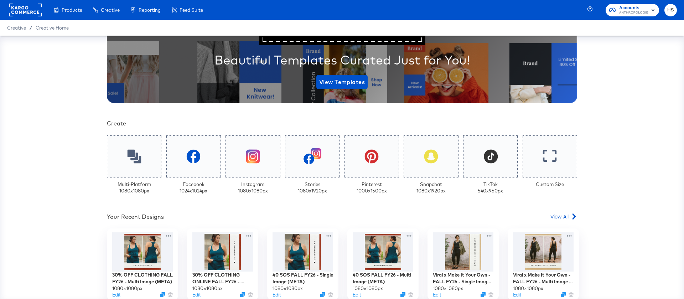
scroll to position [171, 0]
